Goal: Transaction & Acquisition: Purchase product/service

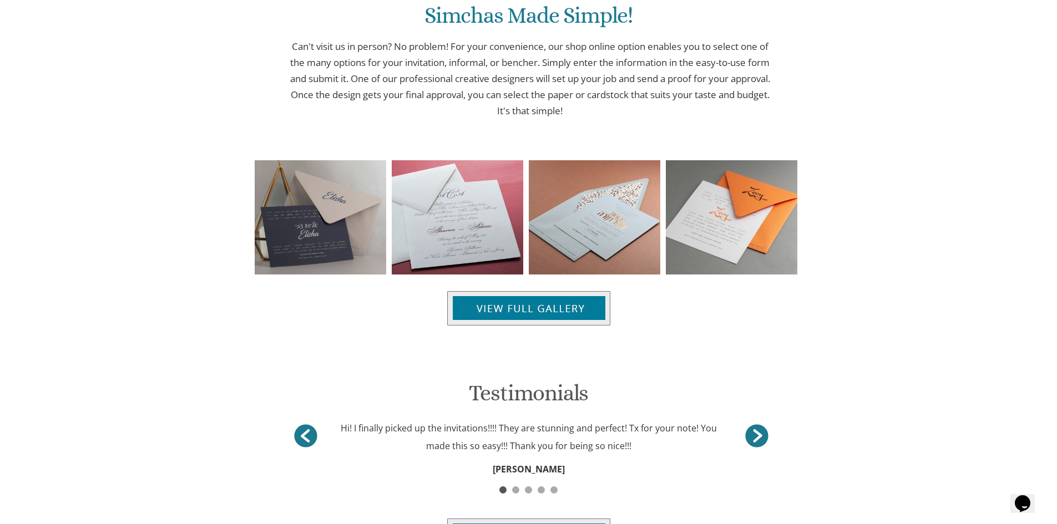
scroll to position [1217, 0]
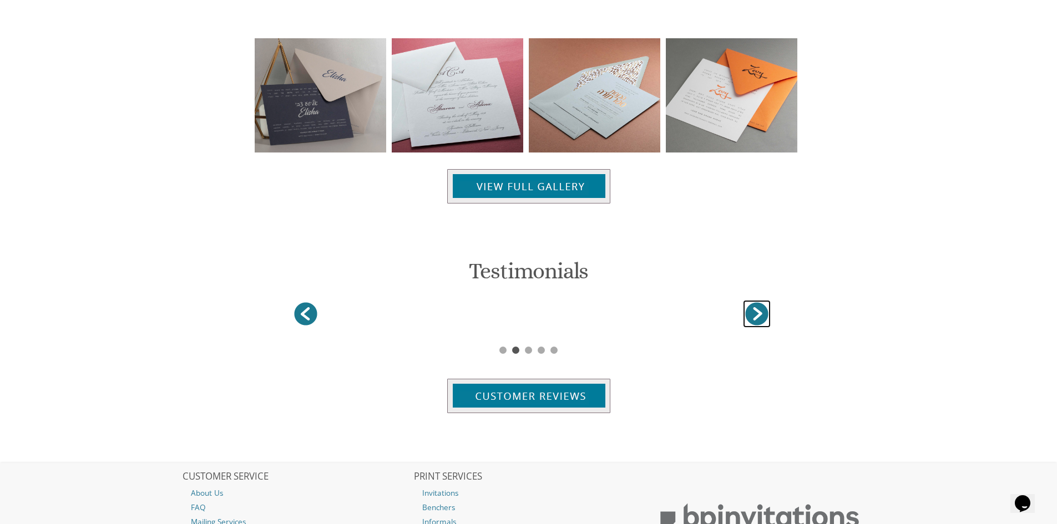
click at [767, 322] on link "<" at bounding box center [757, 314] width 28 height 28
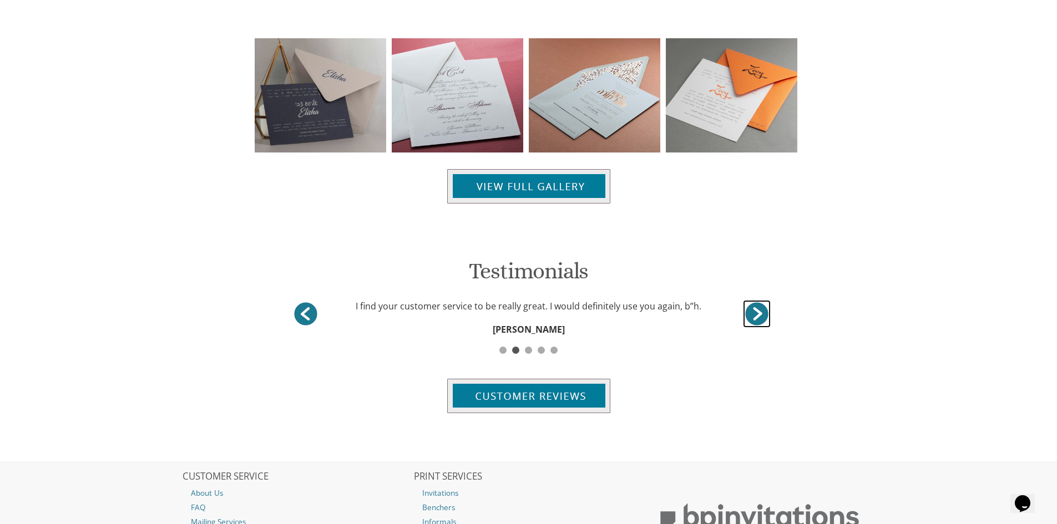
click at [764, 321] on link "<" at bounding box center [757, 314] width 28 height 28
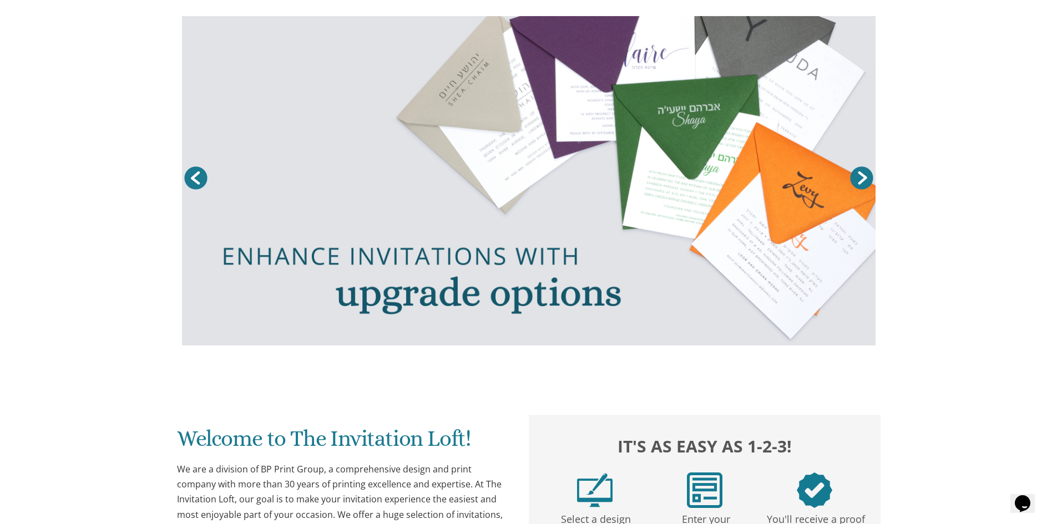
scroll to position [0, 0]
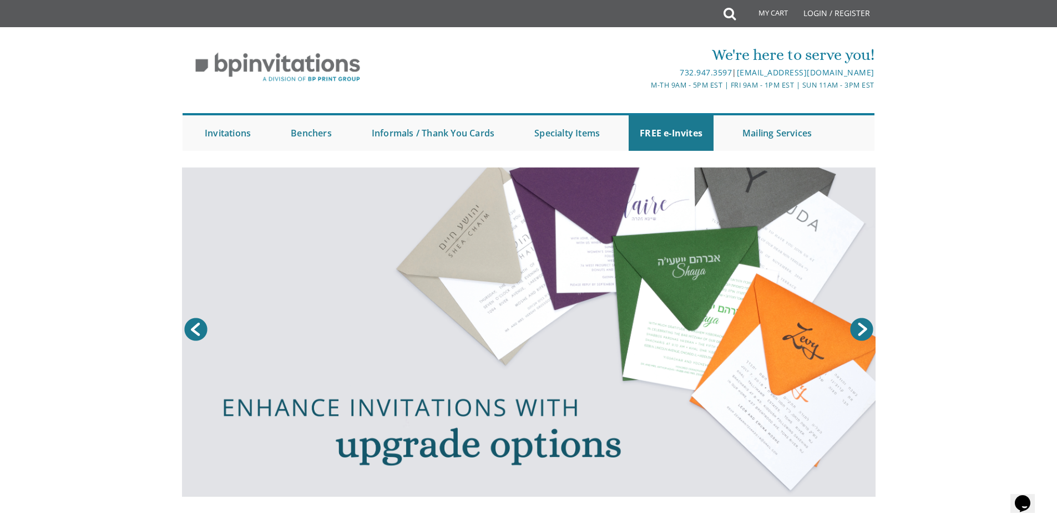
click at [856, 327] on link "Next" at bounding box center [862, 330] width 28 height 28
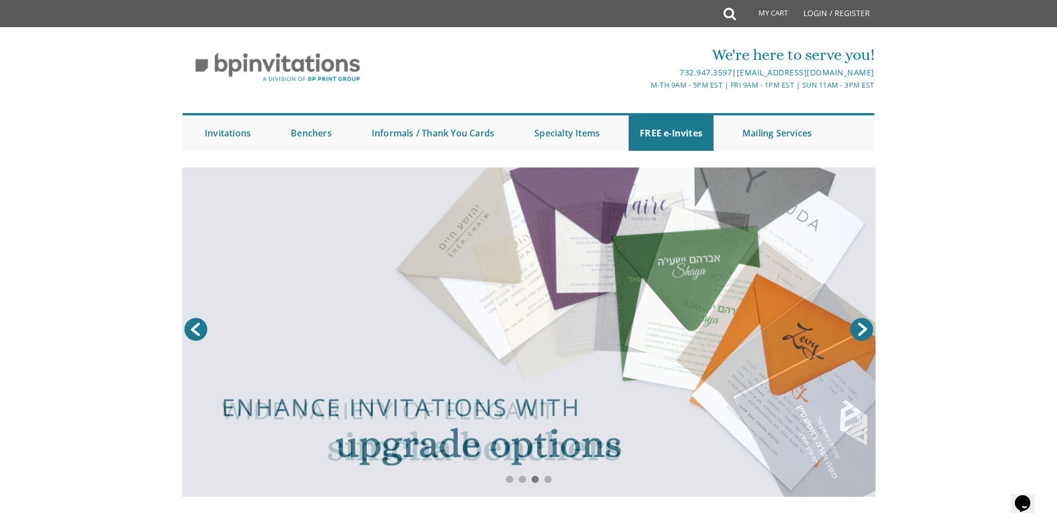
click at [864, 327] on link "Next" at bounding box center [862, 330] width 28 height 28
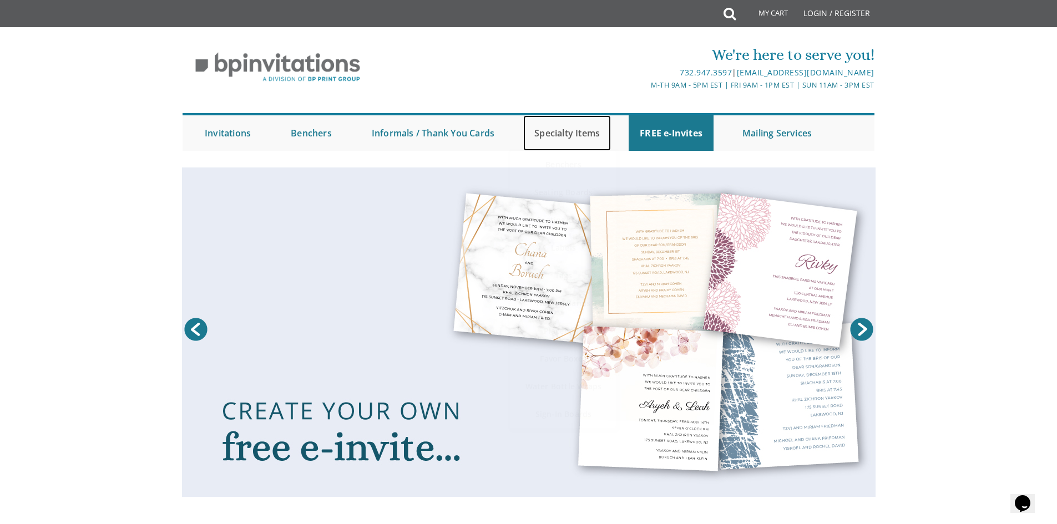
click at [590, 134] on link "Specialty Items" at bounding box center [567, 133] width 88 height 36
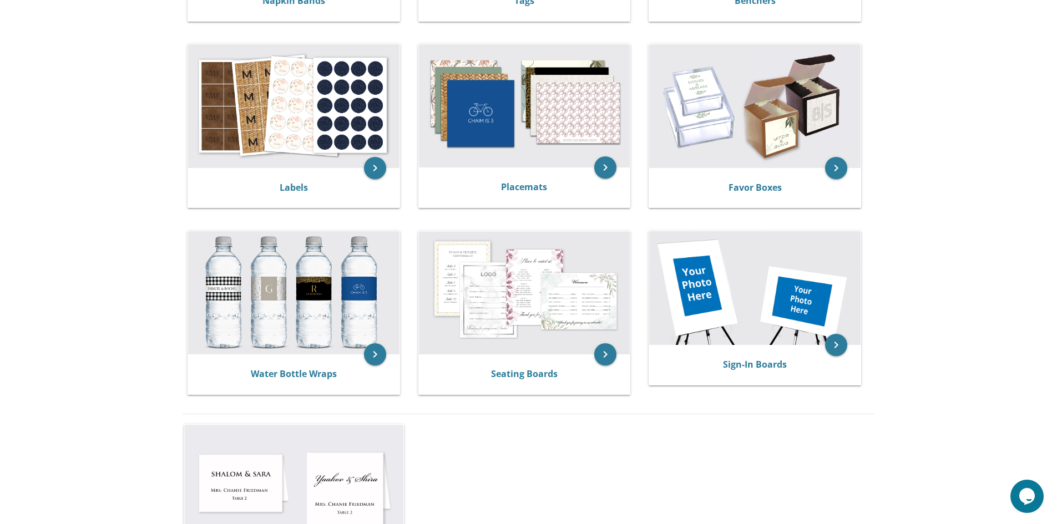
scroll to position [444, 0]
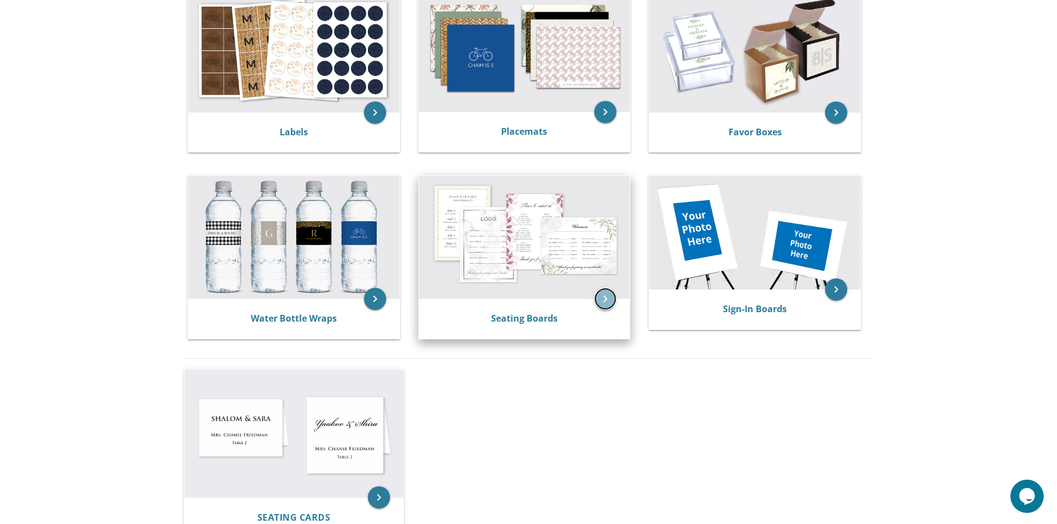
click at [605, 301] on icon "keyboard_arrow_right" at bounding box center [605, 299] width 22 height 22
click at [578, 315] on div "Seating Boards" at bounding box center [524, 318] width 185 height 13
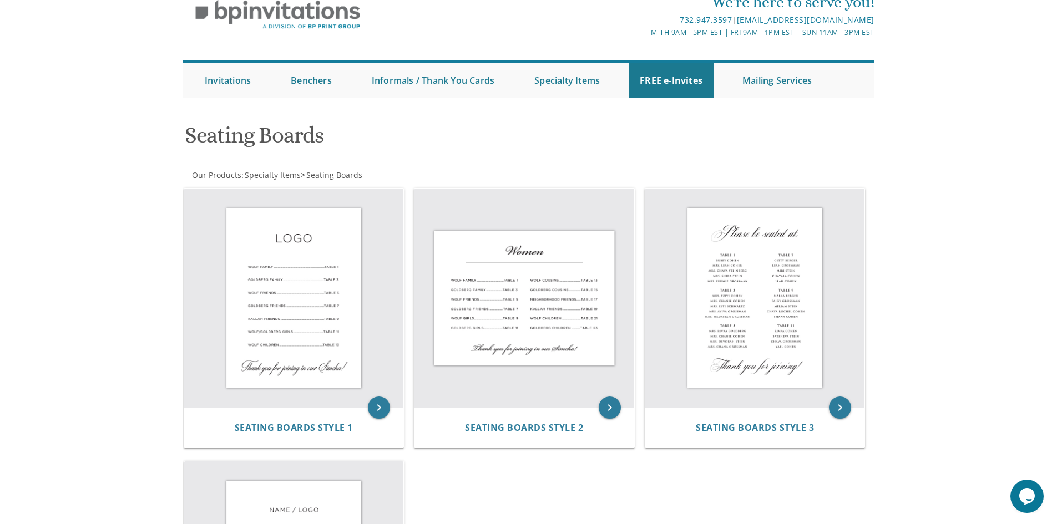
scroll to position [55, 0]
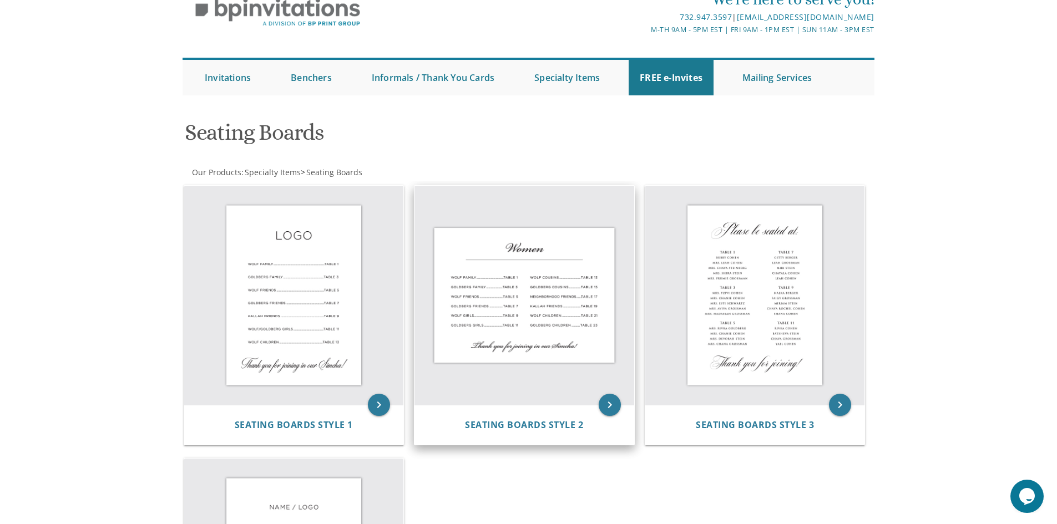
click at [596, 336] on img at bounding box center [524, 296] width 220 height 220
click at [597, 421] on div "Seating Boards Style 2" at bounding box center [524, 425] width 193 height 13
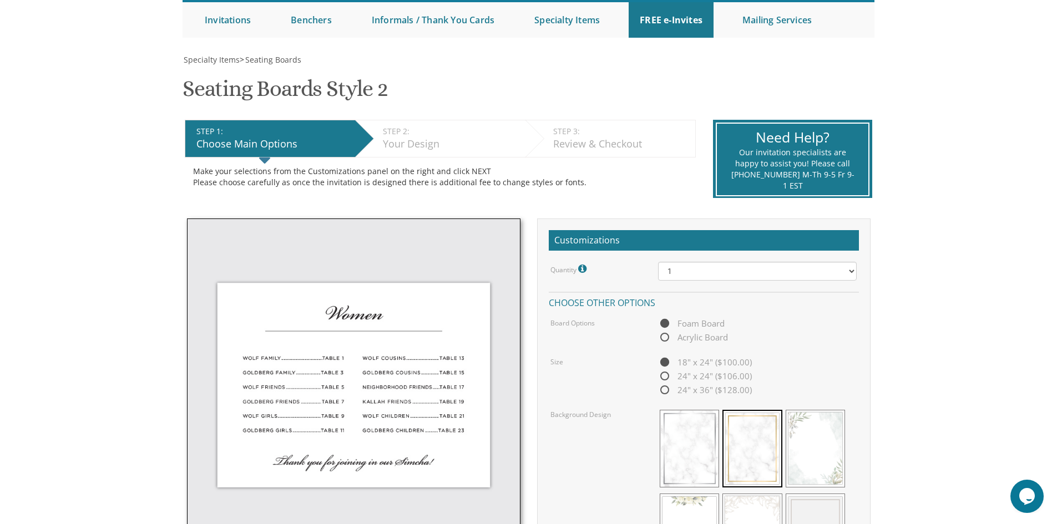
scroll to position [166, 0]
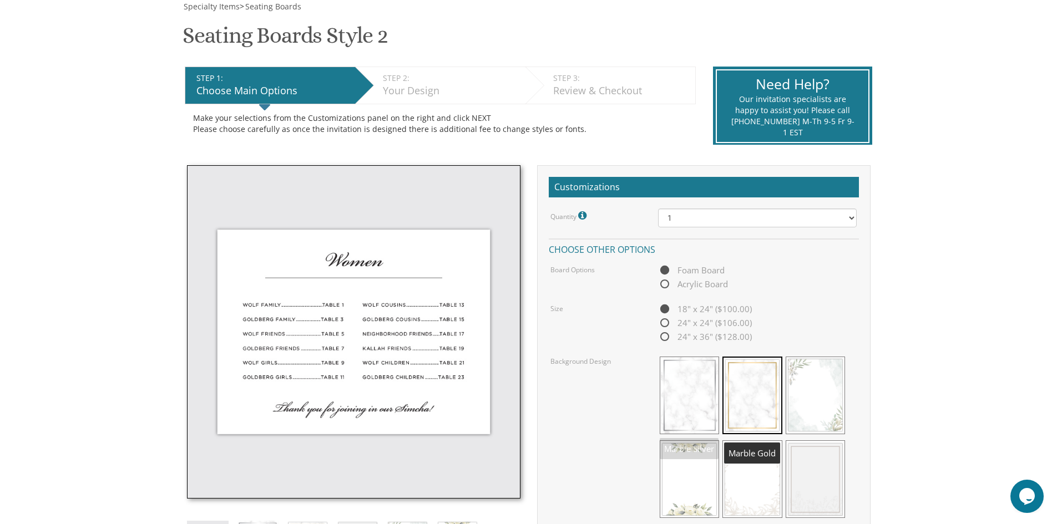
click at [773, 332] on div "18" x 24" ($100.00) 24" x 24" ($106.00) 24" x 36" ($128.00)" at bounding box center [757, 323] width 199 height 42
